Goal: Navigation & Orientation: Find specific page/section

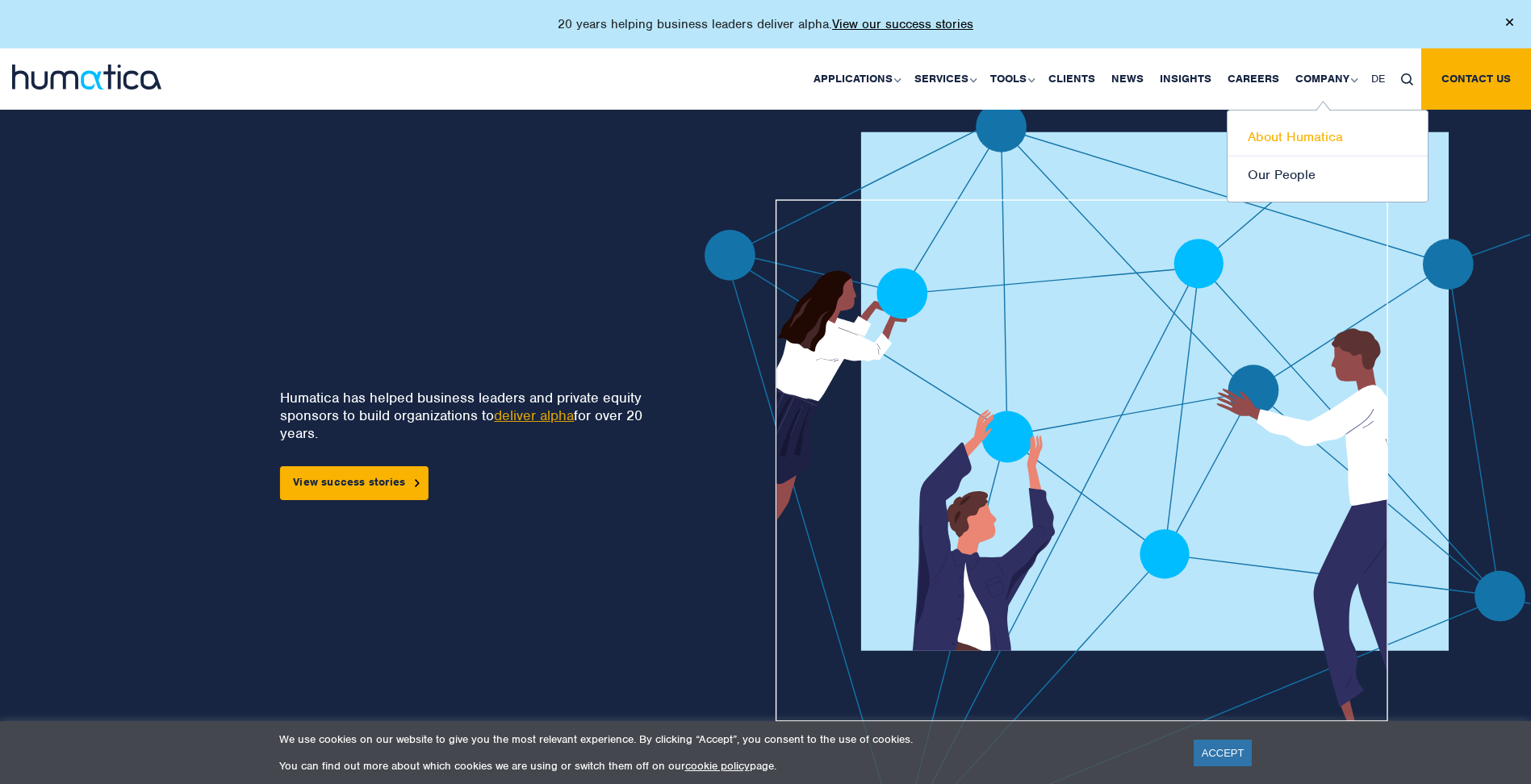
click at [1321, 126] on link "About Humatica" at bounding box center [1328, 137] width 200 height 38
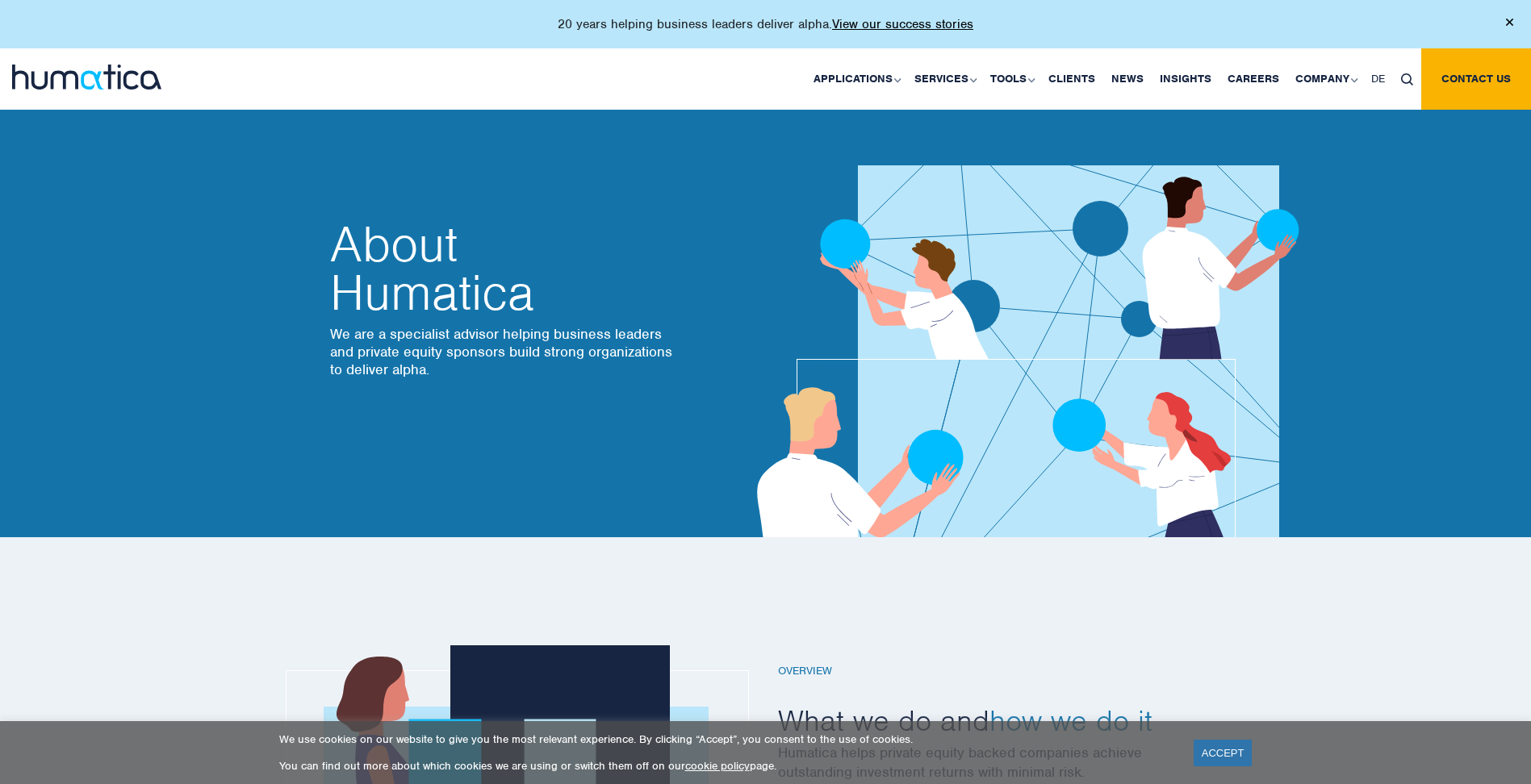
click at [64, 73] on img at bounding box center [87, 77] width 149 height 25
